Goal: Obtain resource: Obtain resource

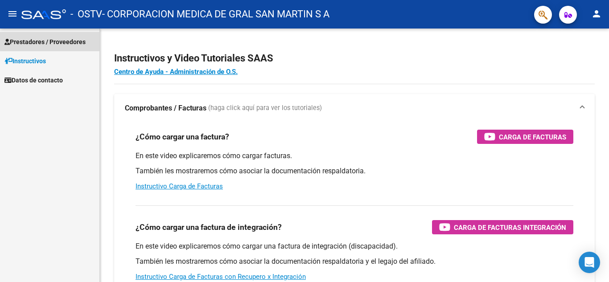
click at [55, 41] on span "Prestadores / Proveedores" at bounding box center [44, 42] width 81 height 10
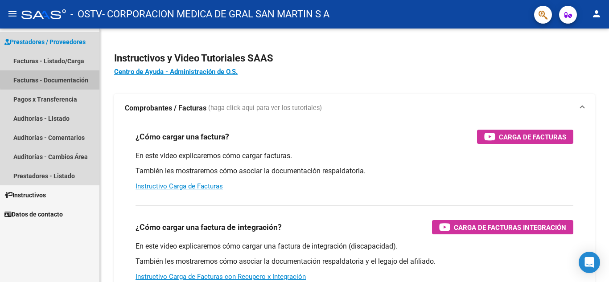
click at [61, 78] on link "Facturas - Documentación" at bounding box center [49, 79] width 99 height 19
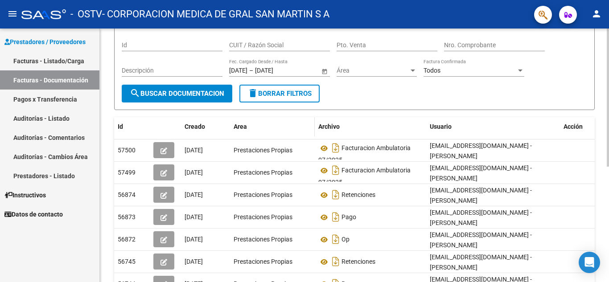
scroll to position [89, 0]
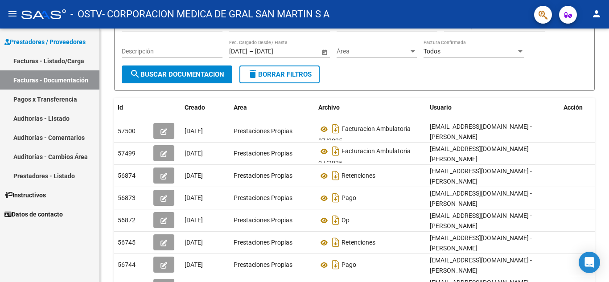
click at [61, 117] on link "Auditorías - Listado" at bounding box center [49, 118] width 99 height 19
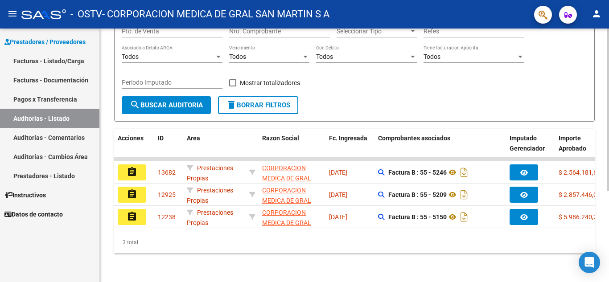
scroll to position [142, 0]
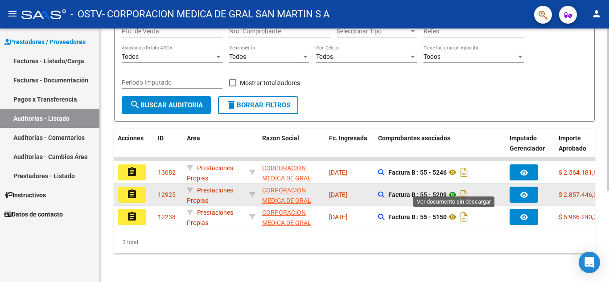
click at [455, 189] on icon at bounding box center [453, 194] width 12 height 11
click at [128, 189] on mat-icon "assignment" at bounding box center [132, 194] width 11 height 11
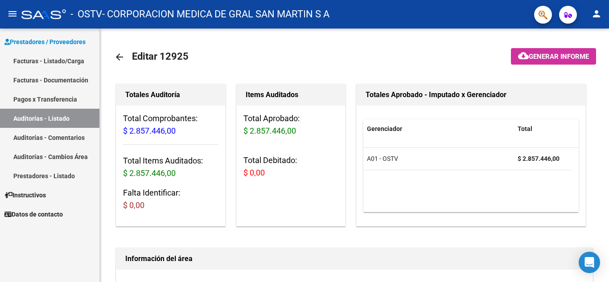
click at [63, 118] on link "Auditorías - Listado" at bounding box center [49, 118] width 99 height 19
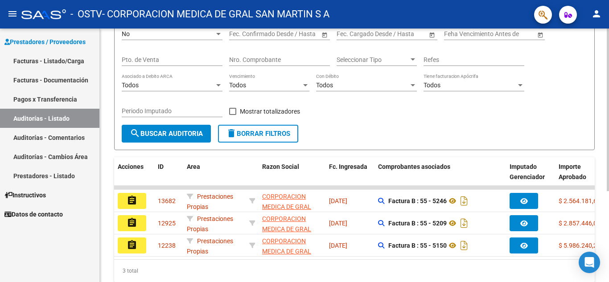
scroll to position [142, 0]
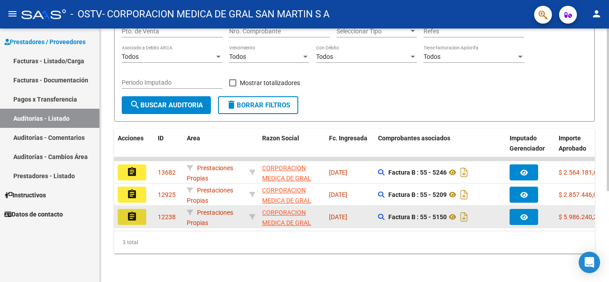
click at [130, 211] on mat-icon "assignment" at bounding box center [132, 216] width 11 height 11
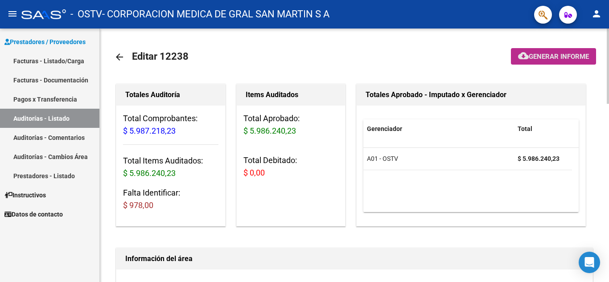
click at [550, 51] on button "cloud_download Generar informe" at bounding box center [553, 56] width 85 height 16
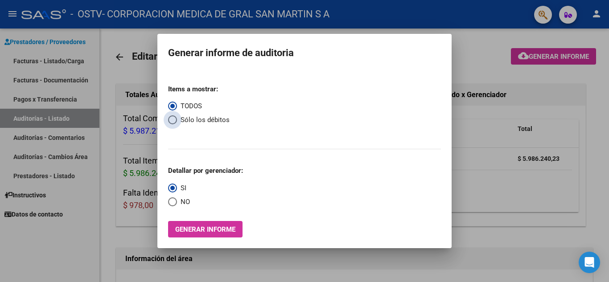
click at [203, 119] on span "Sólo los débitos" at bounding box center [203, 120] width 53 height 10
click at [177, 119] on input "Sólo los débitos" at bounding box center [172, 119] width 9 height 9
radio input "true"
click at [212, 230] on span "Generar informe" at bounding box center [205, 230] width 60 height 8
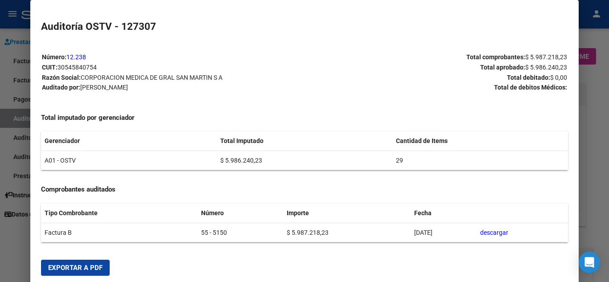
scroll to position [18, 0]
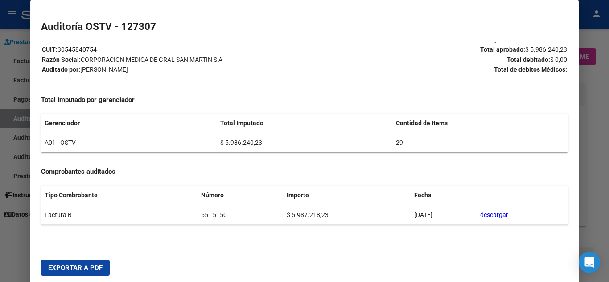
click at [80, 267] on span "Exportar a PDF" at bounding box center [75, 268] width 54 height 8
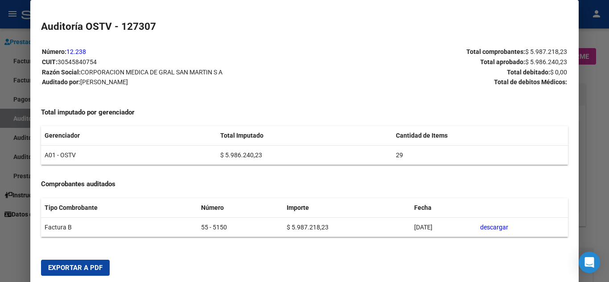
scroll to position [0, 0]
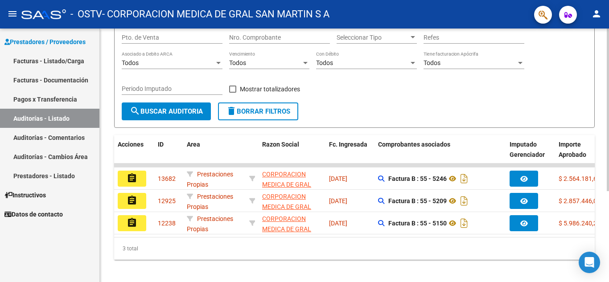
scroll to position [134, 0]
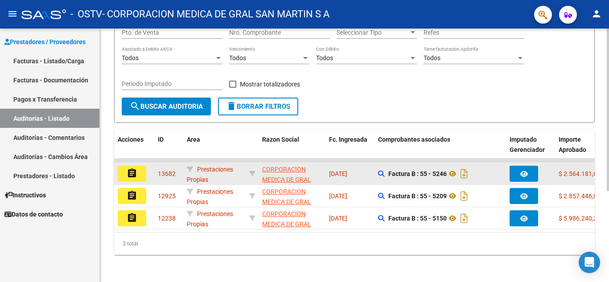
click at [133, 173] on mat-icon "assignment" at bounding box center [132, 173] width 11 height 11
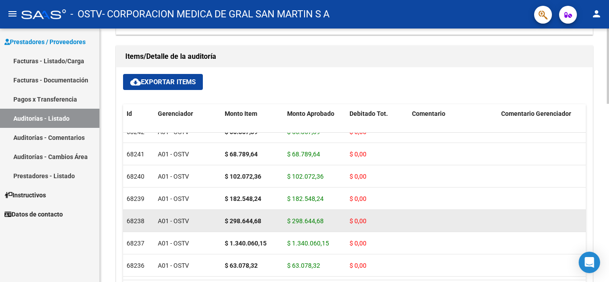
scroll to position [602, 0]
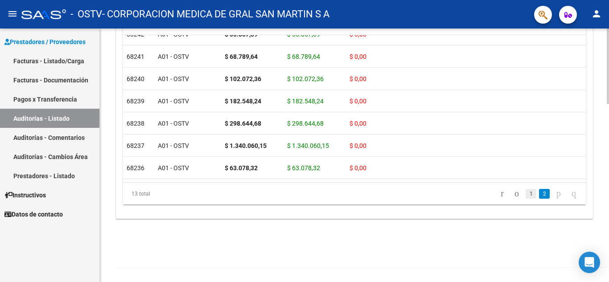
click at [526, 194] on link "1" at bounding box center [531, 194] width 11 height 10
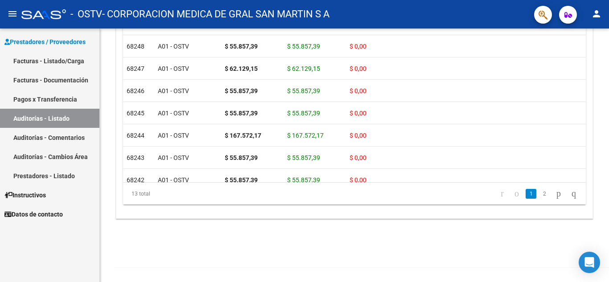
click at [49, 120] on link "Auditorías - Listado" at bounding box center [49, 118] width 99 height 19
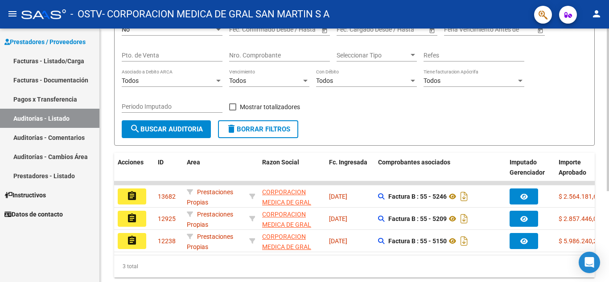
scroll to position [142, 0]
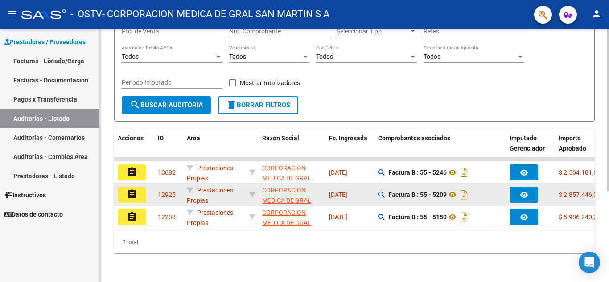
click at [122, 187] on button "assignment" at bounding box center [132, 195] width 29 height 16
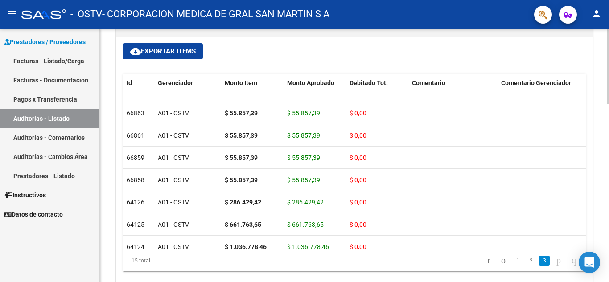
scroll to position [197, 0]
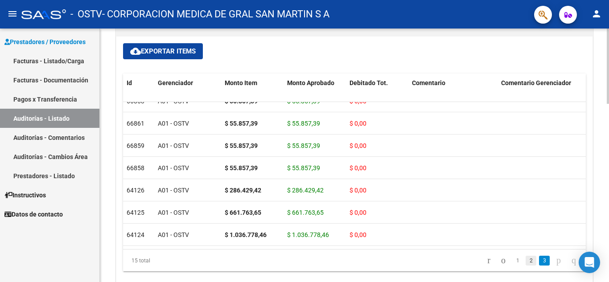
click at [526, 263] on link "2" at bounding box center [531, 261] width 11 height 10
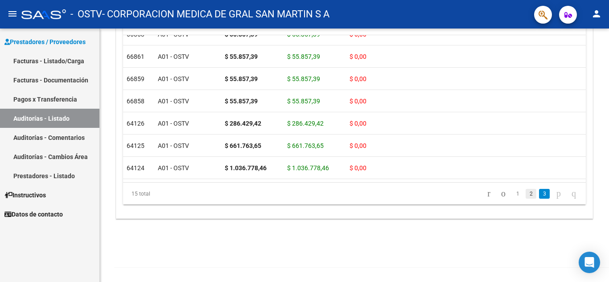
click at [526, 192] on link "2" at bounding box center [531, 194] width 11 height 10
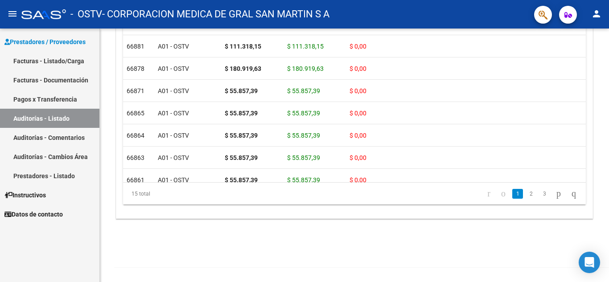
scroll to position [0, 0]
